Goal: Transaction & Acquisition: Purchase product/service

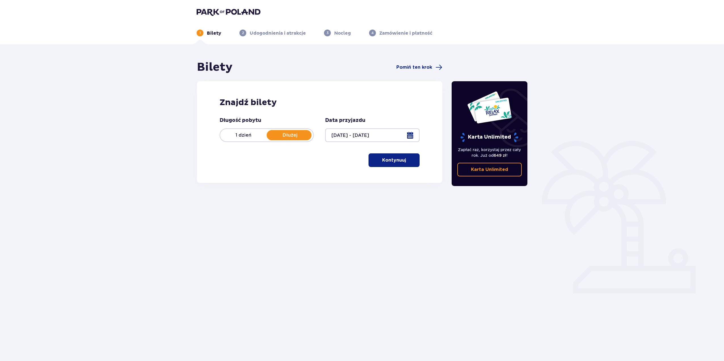
click at [386, 157] on p "Kontynuuj" at bounding box center [394, 160] width 24 height 6
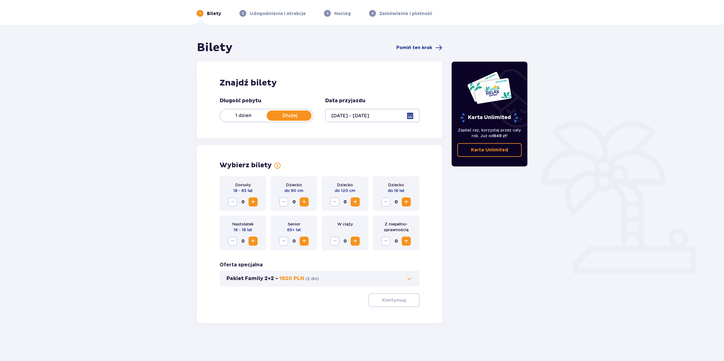
scroll to position [20, 0]
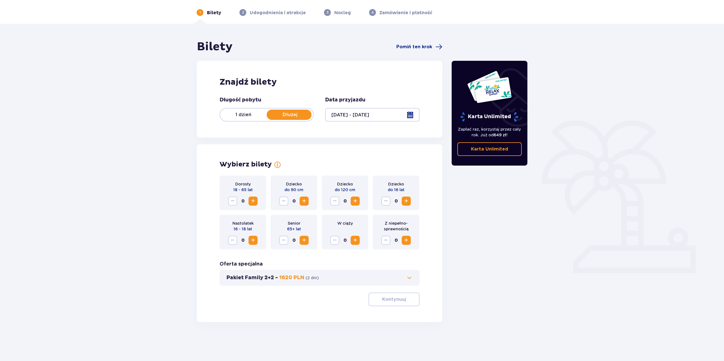
click at [255, 202] on span "Increase" at bounding box center [253, 200] width 7 height 7
click at [305, 201] on span "Increase" at bounding box center [304, 200] width 7 height 7
click at [396, 301] on p "Kontynuuj" at bounding box center [394, 299] width 24 height 6
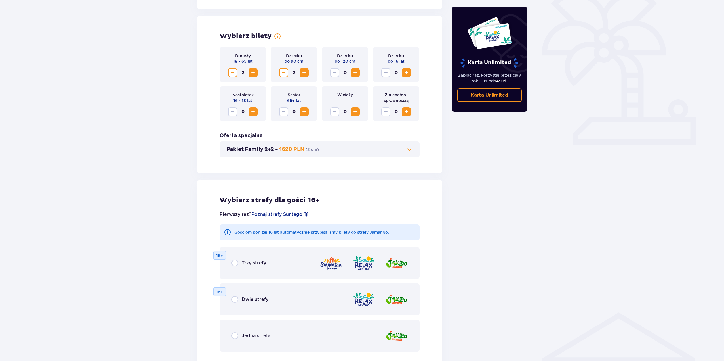
scroll to position [148, 0]
click at [234, 73] on span "Decrease" at bounding box center [232, 73] width 7 height 7
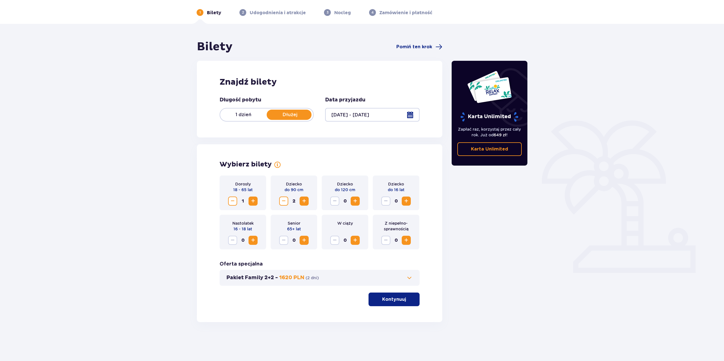
scroll to position [20, 0]
click at [410, 239] on button "Increase" at bounding box center [406, 240] width 9 height 9
click at [406, 300] on span "button" at bounding box center [407, 299] width 7 height 7
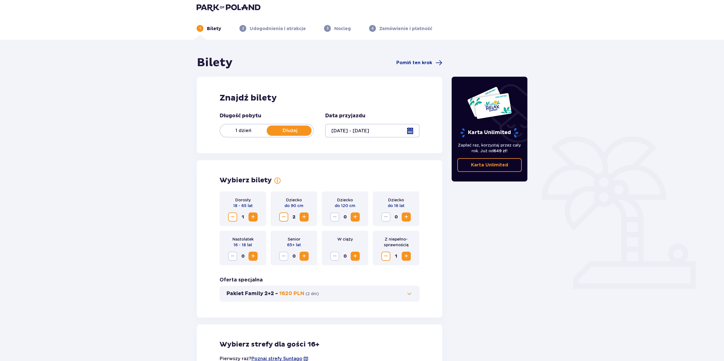
scroll to position [0, 0]
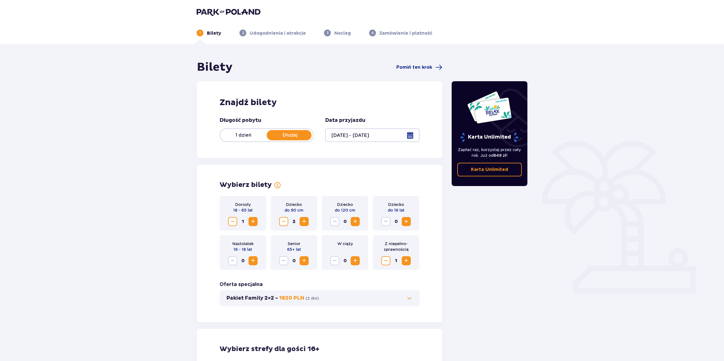
click at [255, 135] on p "1 dzień" at bounding box center [243, 135] width 47 height 6
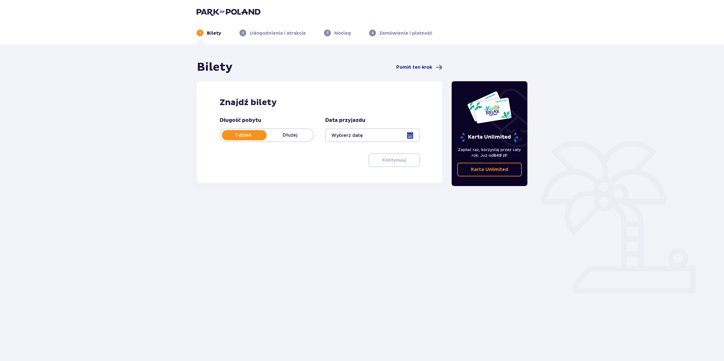
click at [378, 134] on div at bounding box center [372, 135] width 94 height 14
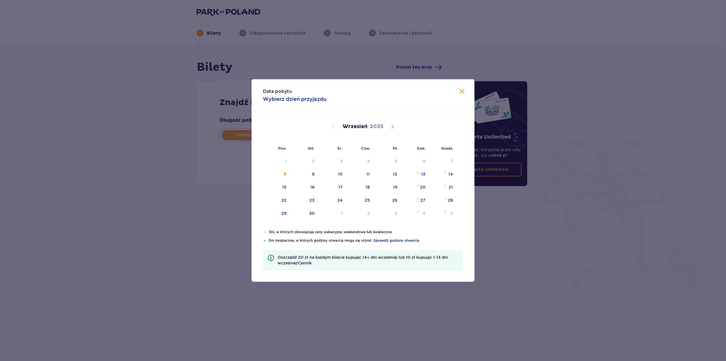
click at [392, 125] on span "Calendar" at bounding box center [392, 126] width 7 height 7
drag, startPoint x: 392, startPoint y: 125, endPoint x: 398, endPoint y: 123, distance: 6.2
click at [393, 125] on span "Calendar" at bounding box center [392, 126] width 7 height 7
click at [330, 127] on div "Grudzień 2025" at bounding box center [363, 126] width 188 height 7
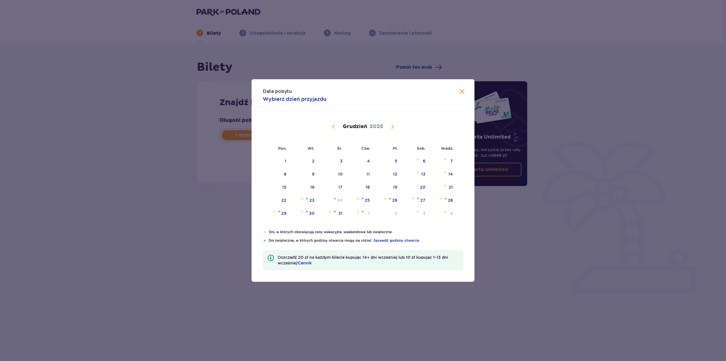
click at [333, 126] on span "Calendar" at bounding box center [333, 126] width 7 height 7
click at [334, 128] on span "Calendar" at bounding box center [333, 126] width 7 height 7
click at [286, 212] on div "27" at bounding box center [284, 213] width 5 height 6
type input "[DATE]"
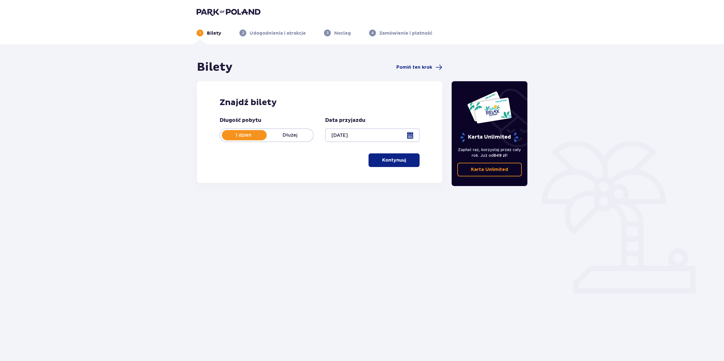
click at [397, 160] on p "Kontynuuj" at bounding box center [394, 160] width 24 height 6
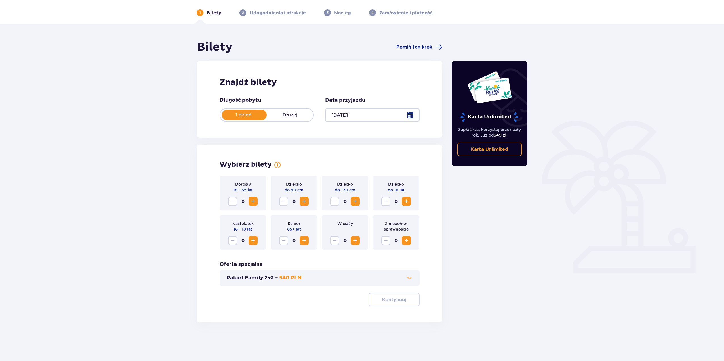
scroll to position [20, 0]
click at [253, 200] on span "Increase" at bounding box center [253, 200] width 7 height 7
drag, startPoint x: 253, startPoint y: 201, endPoint x: 272, endPoint y: 213, distance: 22.1
click at [272, 213] on div "Dorosły 18 - 65 lat 1 Dziecko do 90 cm 0 Dziecko do 120 cm 0 Dziecko do 16 lat …" at bounding box center [320, 212] width 200 height 74
click at [405, 242] on span "Increase" at bounding box center [406, 240] width 7 height 7
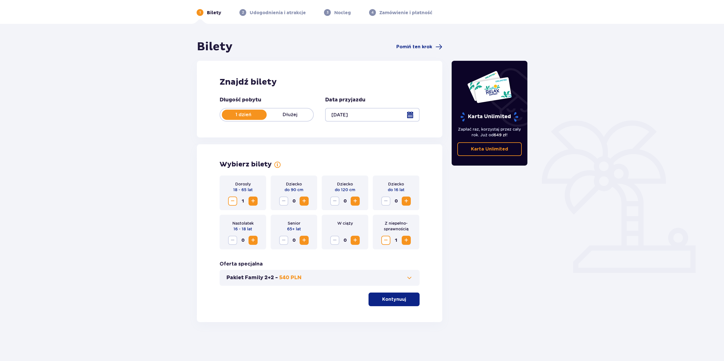
click at [306, 203] on span "Increase" at bounding box center [304, 200] width 7 height 7
click at [392, 301] on p "Kontynuuj" at bounding box center [394, 299] width 24 height 6
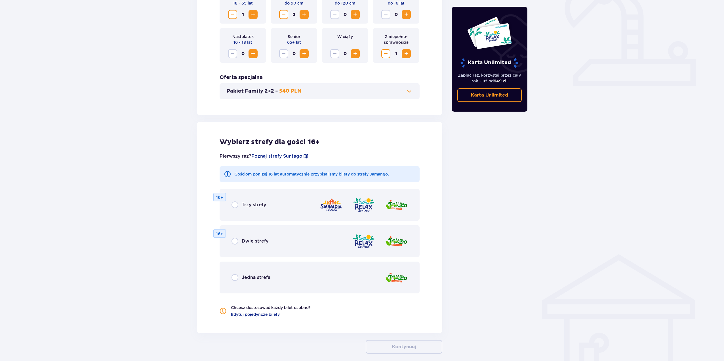
scroll to position [234, 0]
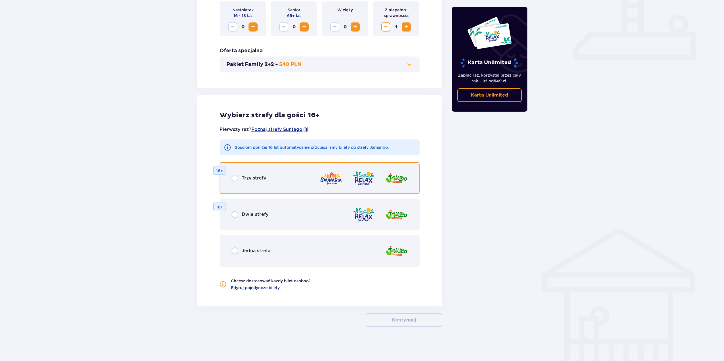
click at [236, 177] on input "radio" at bounding box center [235, 178] width 7 height 7
radio input "true"
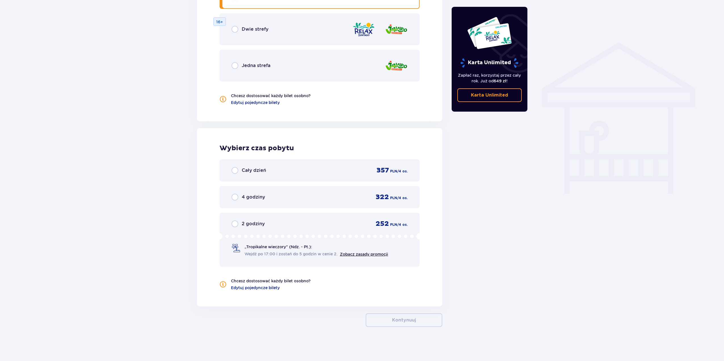
scroll to position [305, 0]
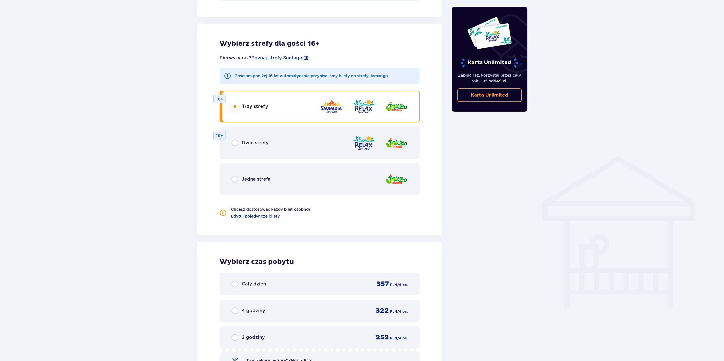
click at [232, 138] on div "Dwie strefy 16+" at bounding box center [320, 143] width 200 height 32
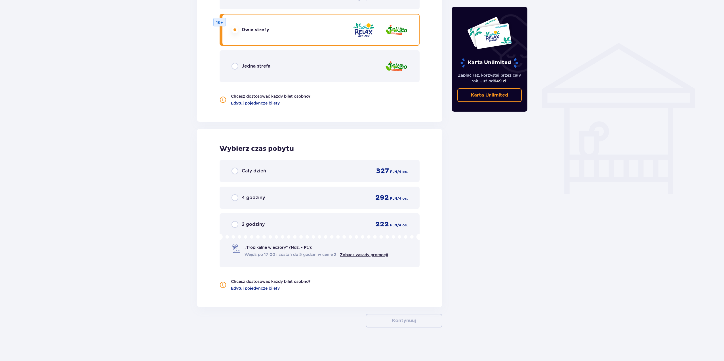
scroll to position [419, 0]
click at [236, 176] on div "Cały dzień 327 PLN / 4 os." at bounding box center [320, 170] width 200 height 22
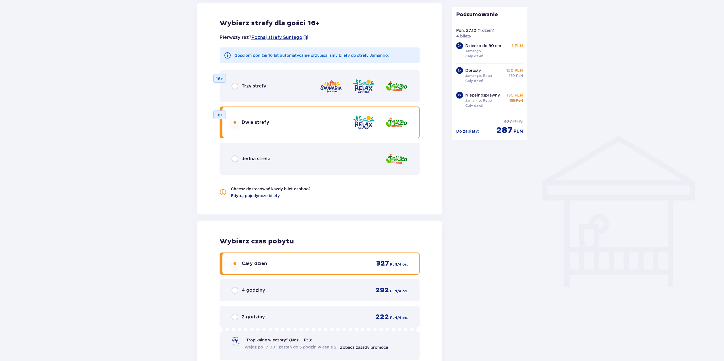
scroll to position [450, 0]
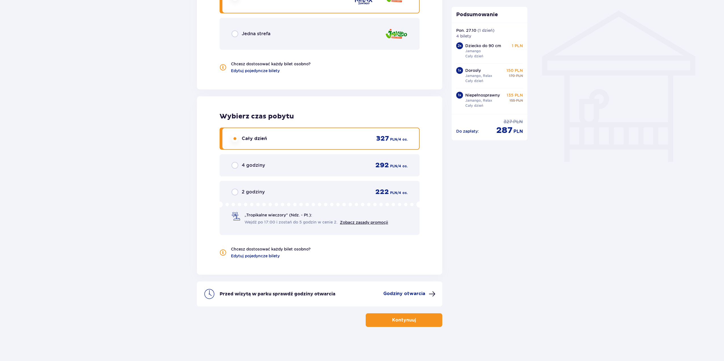
click at [432, 293] on span at bounding box center [432, 293] width 7 height 7
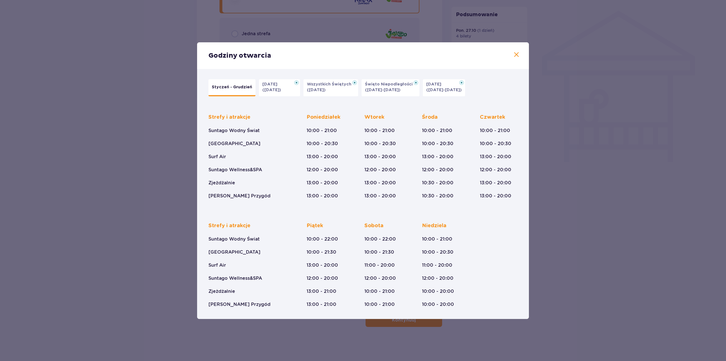
click at [517, 57] on span at bounding box center [516, 54] width 7 height 7
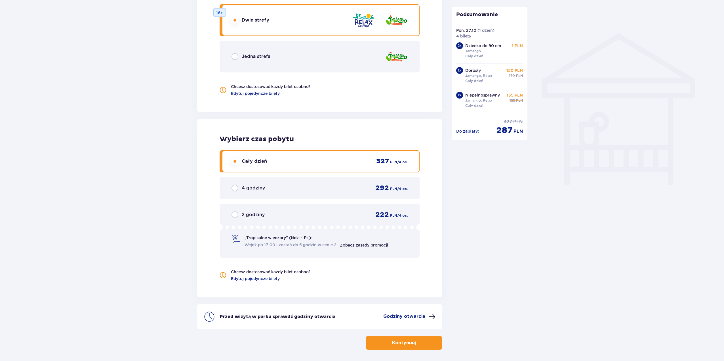
scroll to position [450, 0]
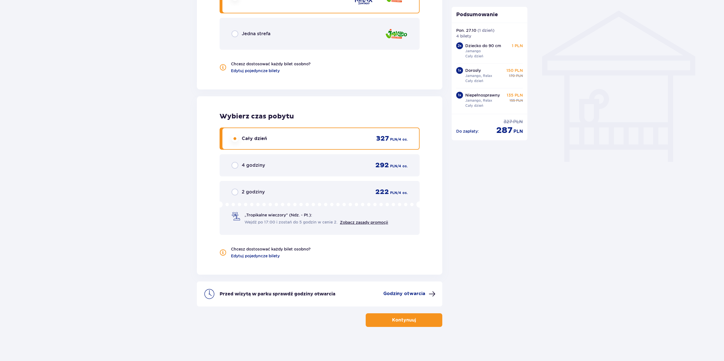
click at [394, 318] on p "Kontynuuj" at bounding box center [404, 320] width 24 height 6
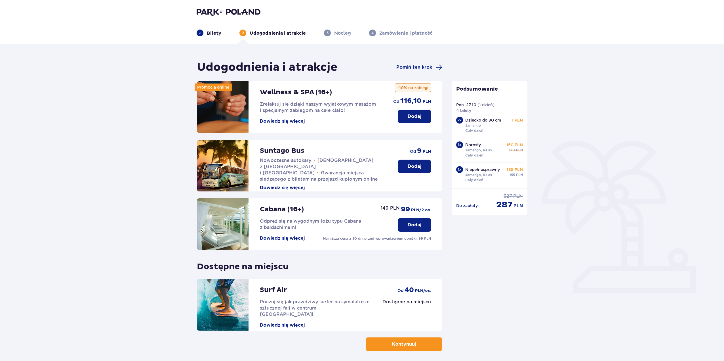
scroll to position [24, 0]
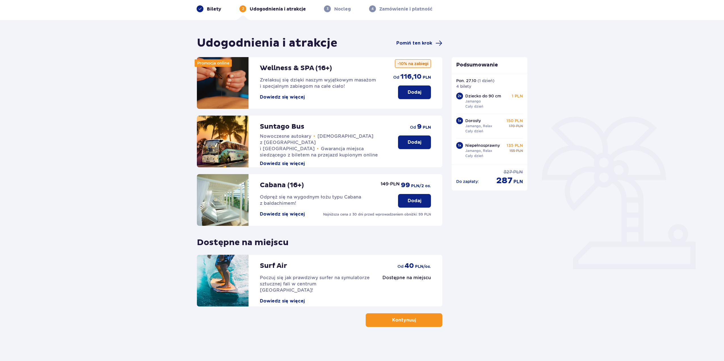
click at [418, 323] on span "button" at bounding box center [417, 319] width 7 height 7
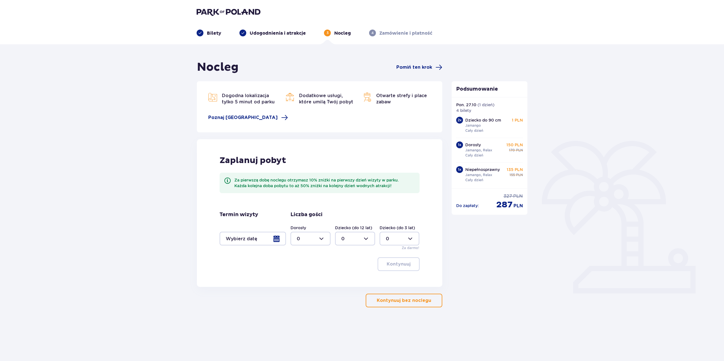
click at [278, 236] on div at bounding box center [253, 239] width 66 height 14
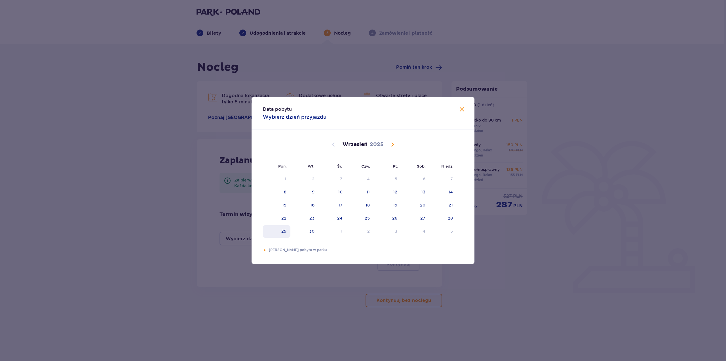
click at [285, 233] on div "29" at bounding box center [283, 231] width 5 height 6
click at [463, 110] on span at bounding box center [462, 109] width 7 height 7
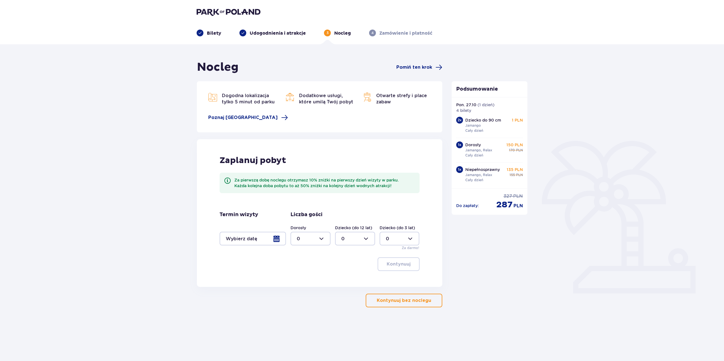
click at [407, 300] on p "Kontynuuj bez noclegu" at bounding box center [404, 300] width 54 height 6
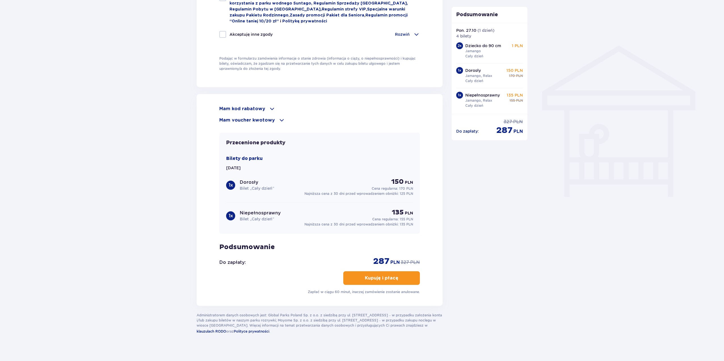
scroll to position [421, 0]
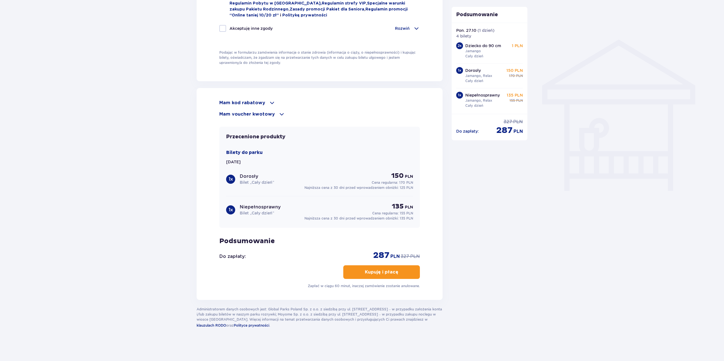
click at [273, 99] on span at bounding box center [272, 102] width 7 height 7
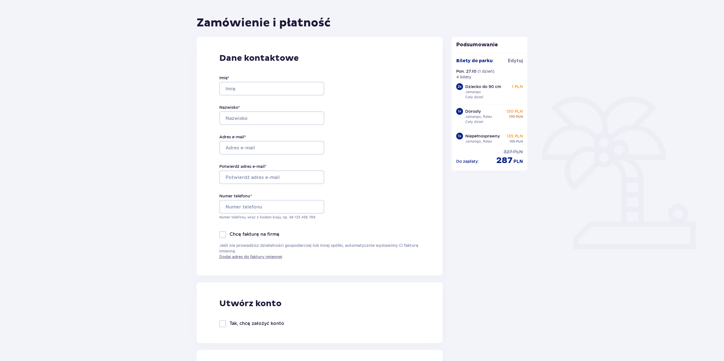
scroll to position [0, 0]
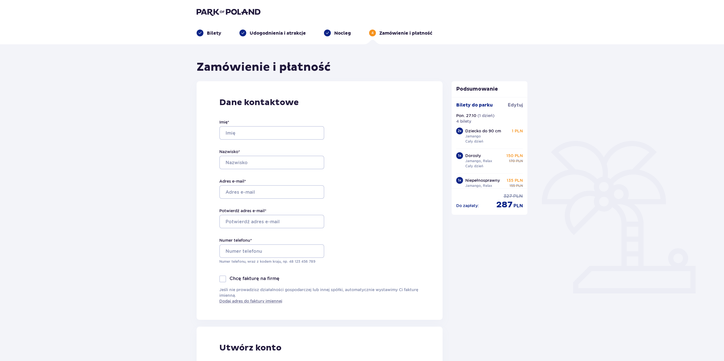
click at [211, 14] on img at bounding box center [229, 12] width 64 height 8
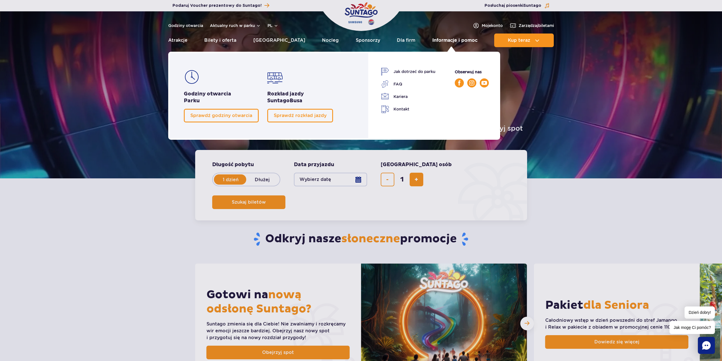
click at [457, 41] on link "Informacje i pomoc" at bounding box center [454, 40] width 45 height 14
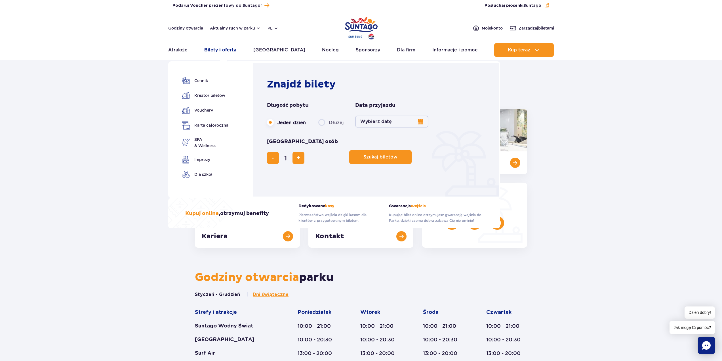
click at [209, 49] on link "Bilety i oferta" at bounding box center [220, 50] width 32 height 14
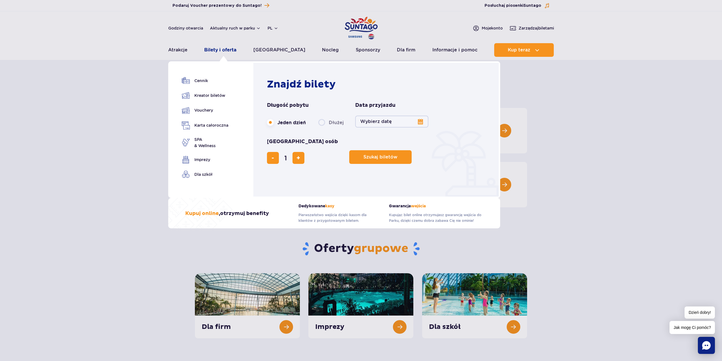
click at [226, 48] on link "Bilety i oferta" at bounding box center [220, 50] width 32 height 14
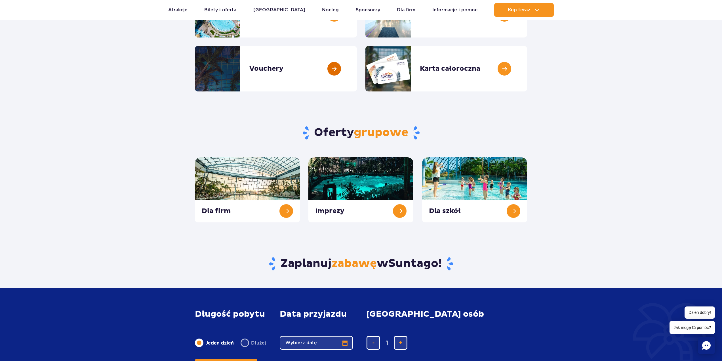
scroll to position [28, 0]
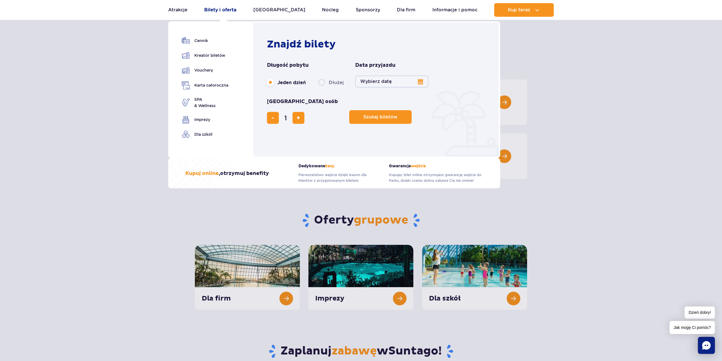
click at [235, 8] on link "Bilety i oferta" at bounding box center [220, 10] width 32 height 14
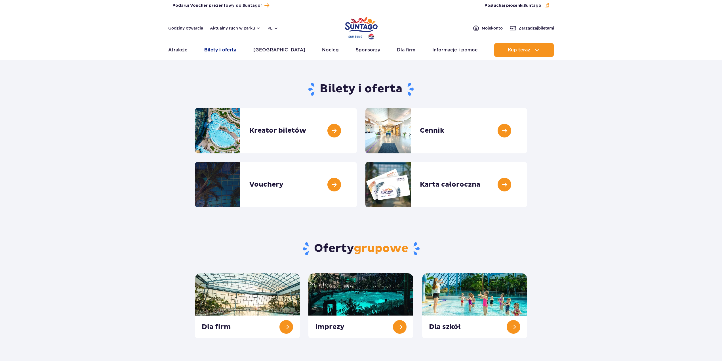
click at [232, 49] on link "Bilety i oferta" at bounding box center [220, 50] width 32 height 14
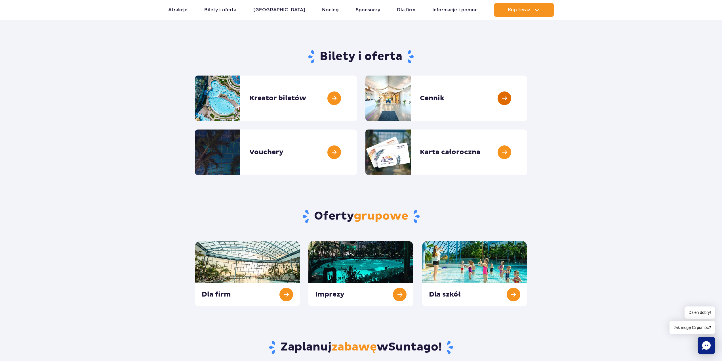
scroll to position [28, 0]
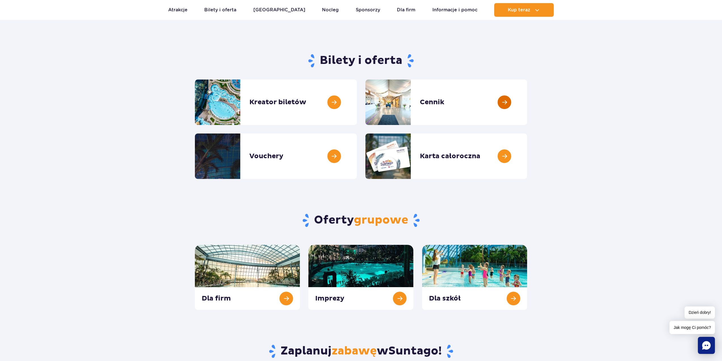
click at [527, 100] on link at bounding box center [527, 101] width 0 height 45
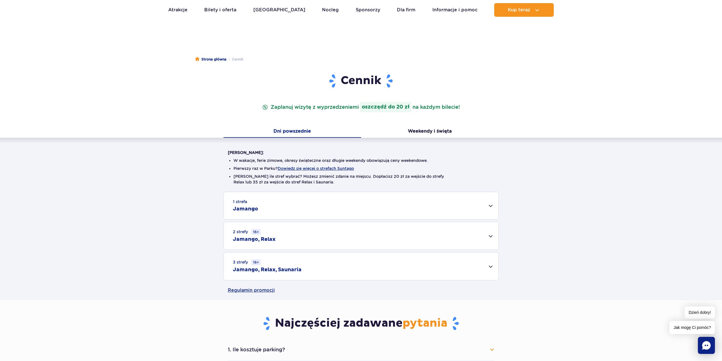
scroll to position [28, 0]
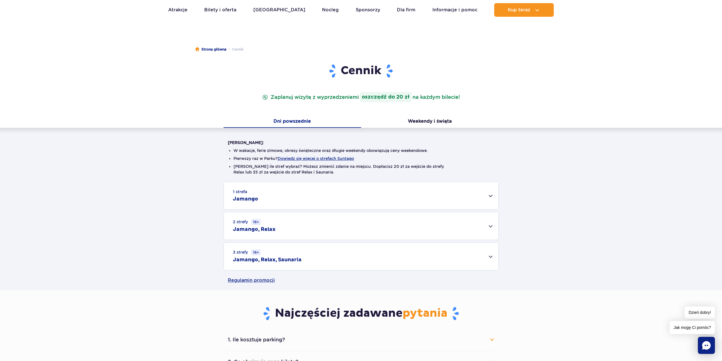
click at [495, 222] on div "2 strefy 16+ Jamango, Relax" at bounding box center [361, 226] width 275 height 28
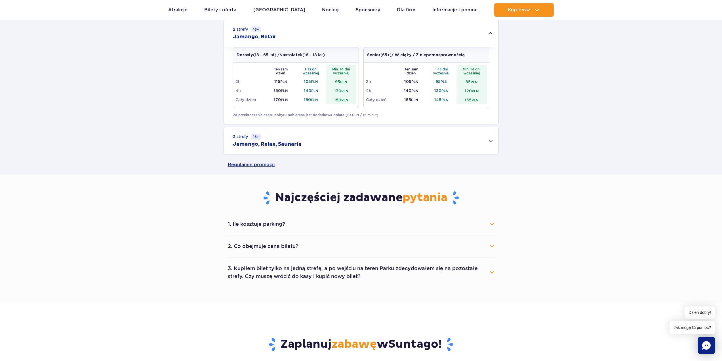
scroll to position [255, 0]
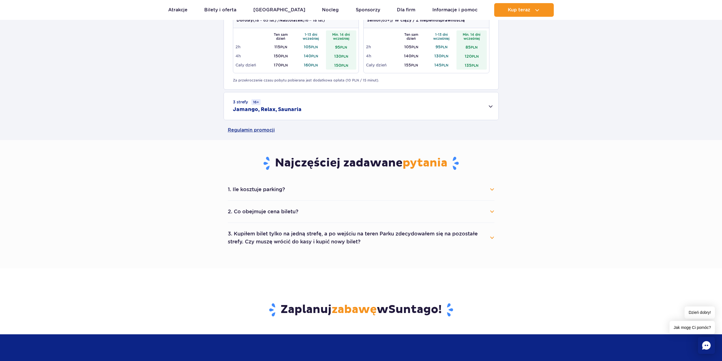
click at [490, 190] on button "1. Ile kosztuje parking?" at bounding box center [361, 189] width 267 height 12
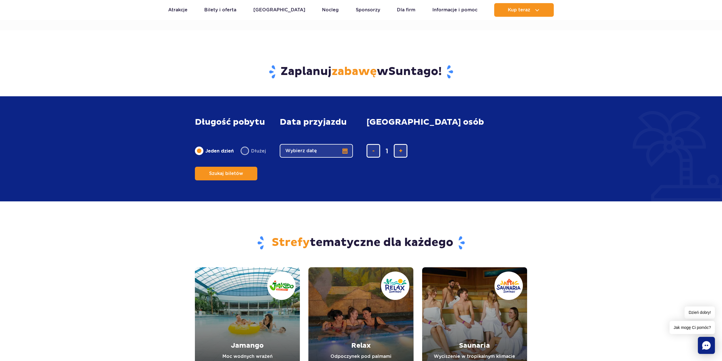
scroll to position [567, 0]
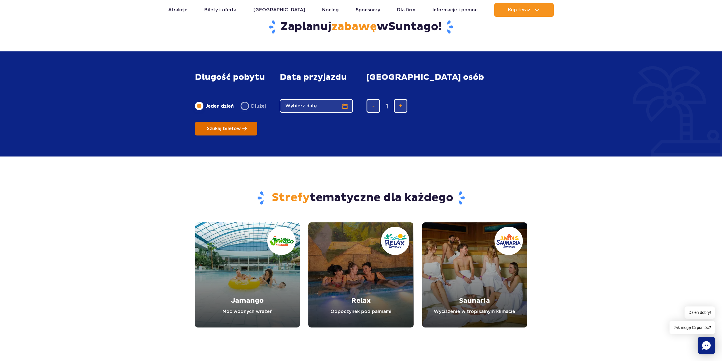
click at [257, 122] on button "Szukaj biletów" at bounding box center [226, 129] width 62 height 14
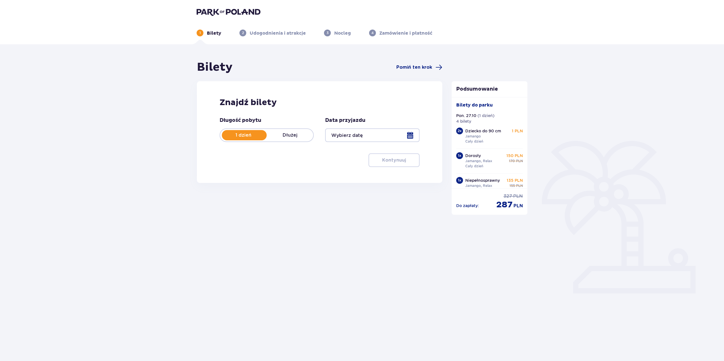
type input "[DATE]"
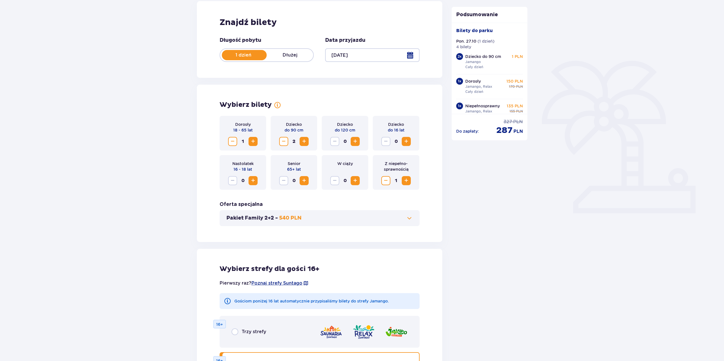
scroll to position [85, 0]
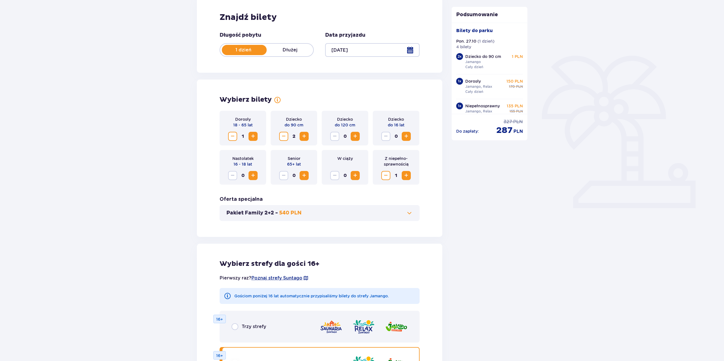
click at [354, 134] on span "Increase" at bounding box center [355, 136] width 7 height 7
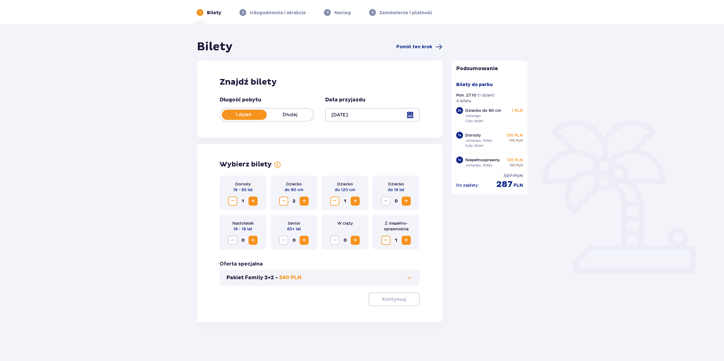
scroll to position [20, 0]
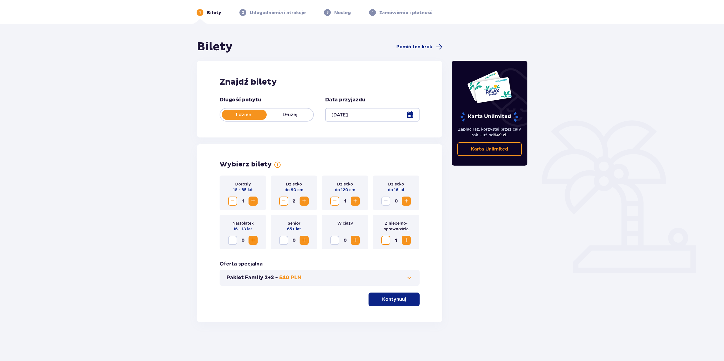
click at [290, 200] on span "2" at bounding box center [293, 200] width 9 height 9
click at [282, 200] on span "Decrease" at bounding box center [283, 200] width 7 height 7
click at [311, 300] on div "Dorosły 18 - 65 lat 1 Dziecko do 90 cm 1 Dziecko do 120 cm 1 Dziecko do 16 lat …" at bounding box center [320, 240] width 200 height 131
click at [394, 298] on p "Kontynuuj" at bounding box center [394, 299] width 24 height 6
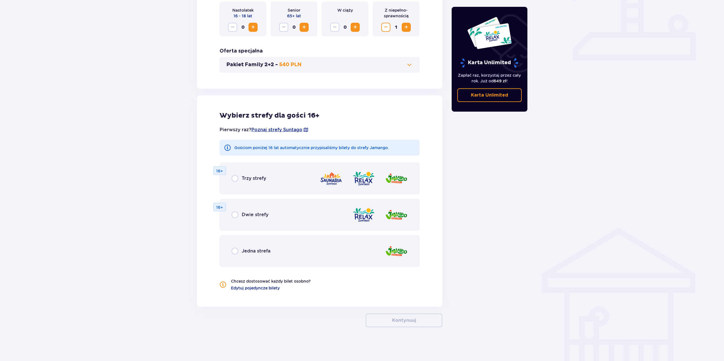
scroll to position [234, 0]
click at [245, 217] on p "Dwie strefy" at bounding box center [255, 214] width 27 height 6
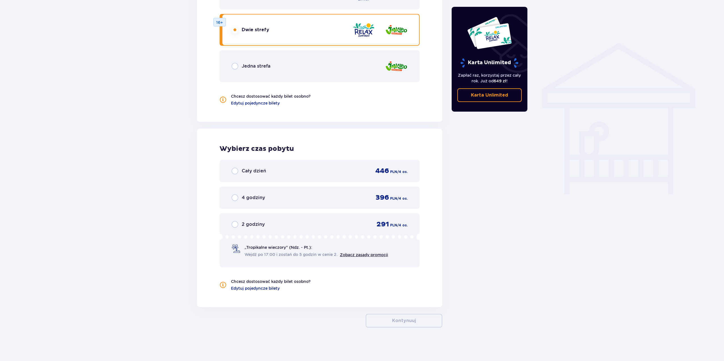
scroll to position [419, 0]
click at [235, 166] on div "Cały dzień 446 PLN / 4 os." at bounding box center [320, 170] width 200 height 22
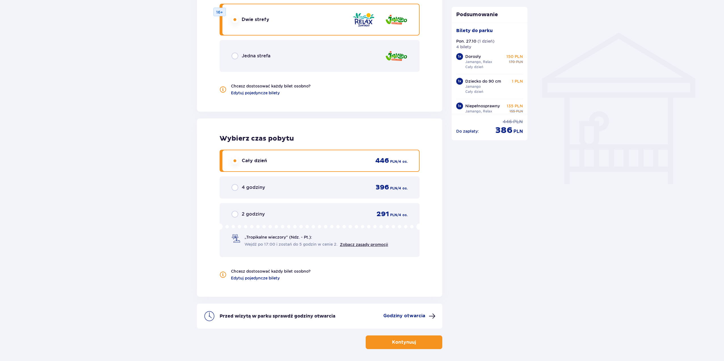
scroll to position [450, 0]
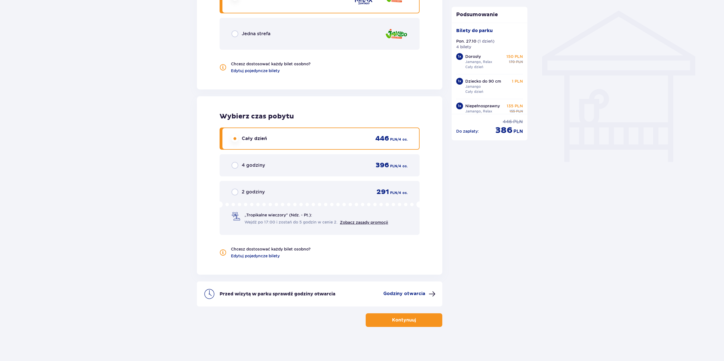
click at [414, 320] on span "button" at bounding box center [417, 319] width 7 height 7
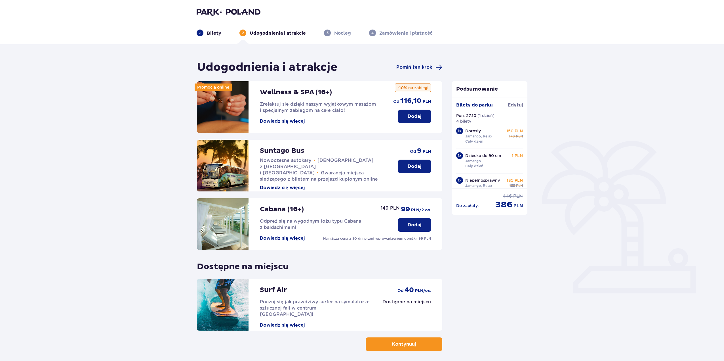
click at [324, 32] on span "3" at bounding box center [327, 33] width 7 height 7
click at [340, 35] on p "Nocleg" at bounding box center [342, 33] width 17 height 6
click at [425, 68] on span "Pomiń ten krok" at bounding box center [414, 67] width 36 height 6
